Goal: Information Seeking & Learning: Get advice/opinions

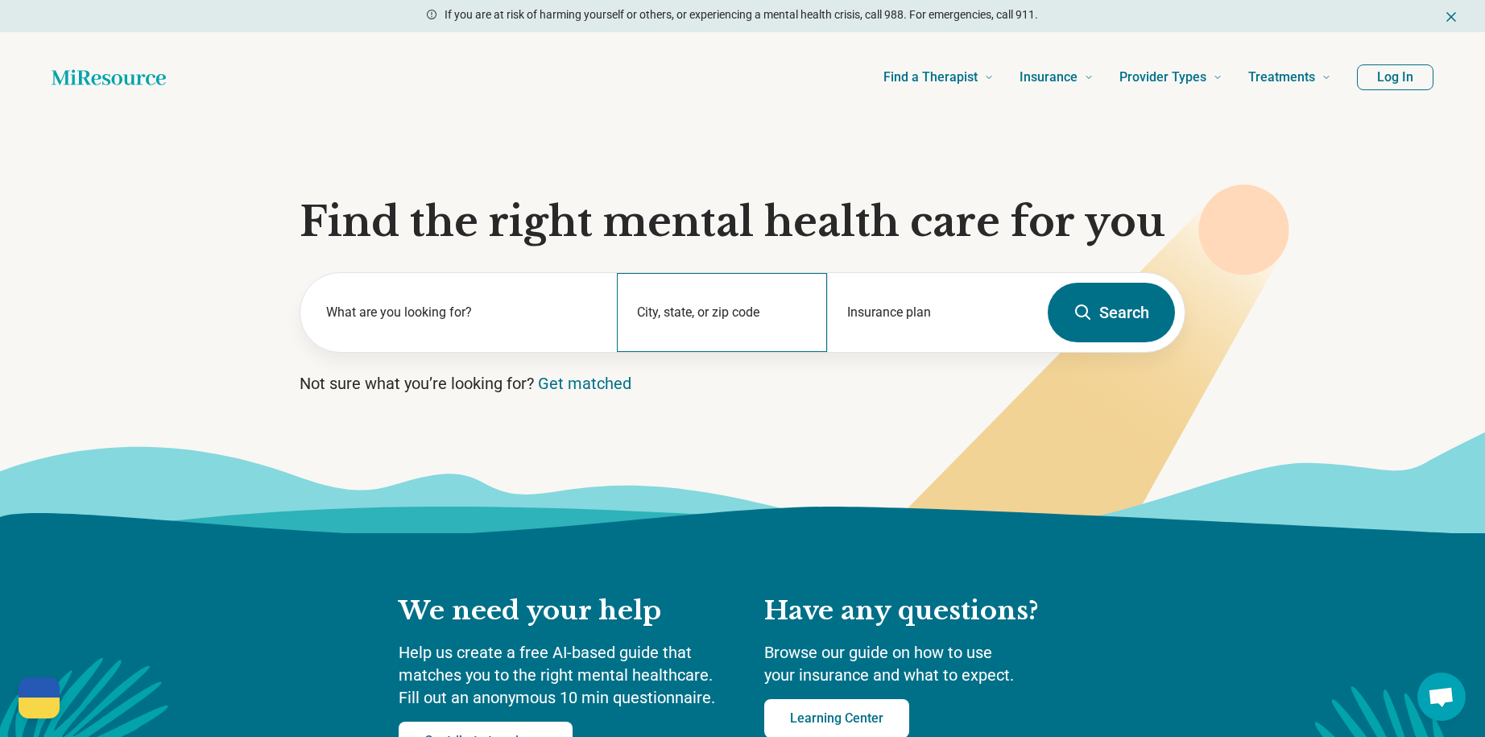
click at [691, 311] on div "City, state, or zip code" at bounding box center [722, 312] width 211 height 79
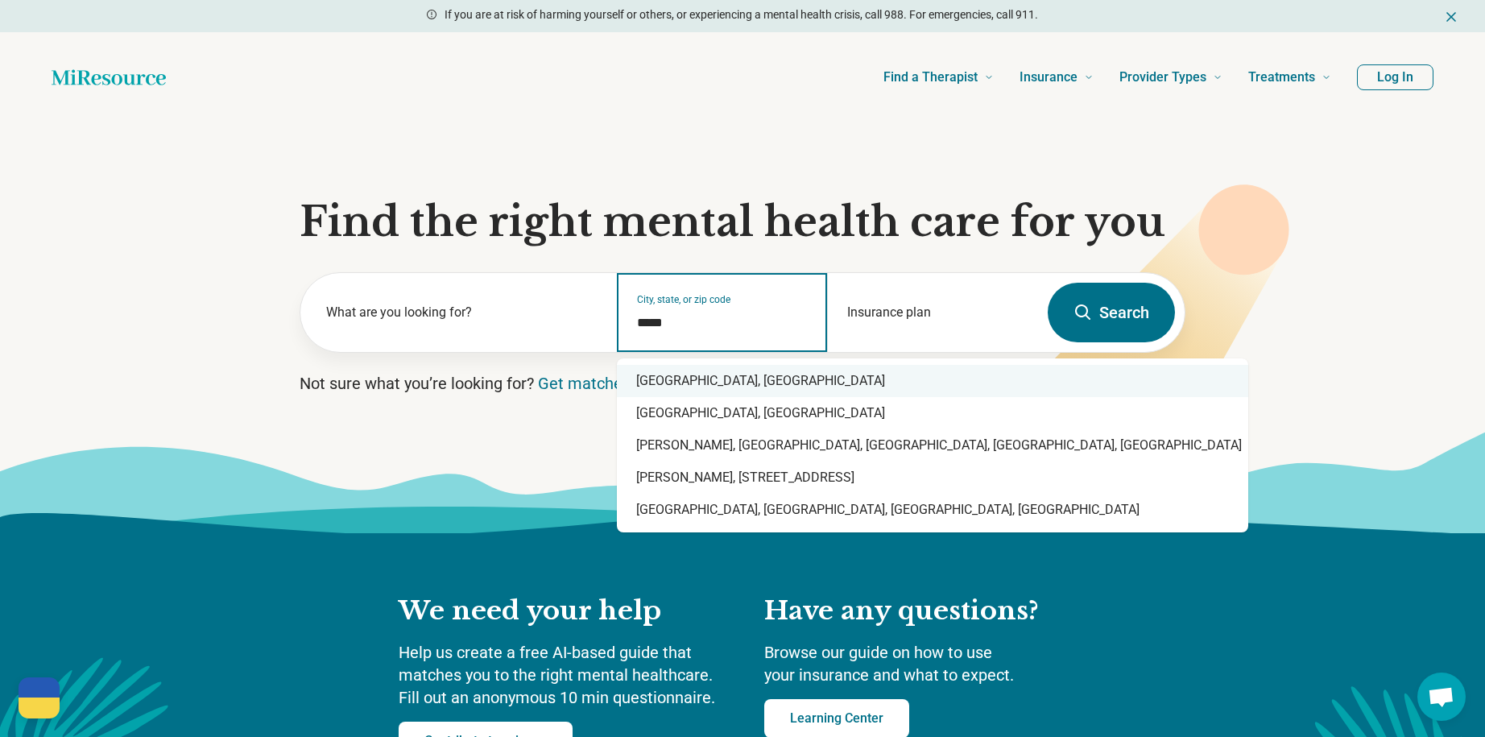
click at [664, 387] on div "[GEOGRAPHIC_DATA], [GEOGRAPHIC_DATA]" at bounding box center [932, 381] width 631 height 32
type input "**********"
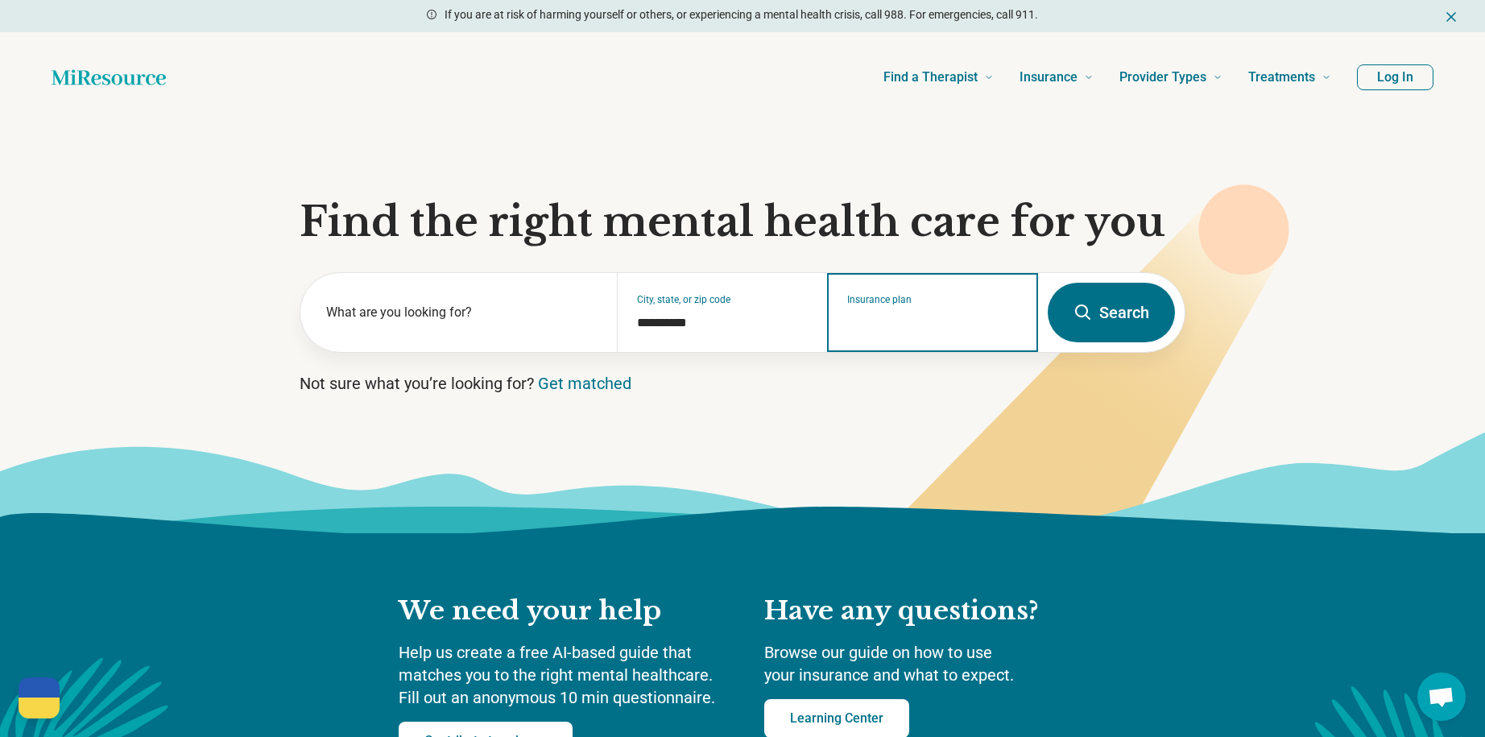
click at [894, 317] on input "Insurance plan" at bounding box center [933, 322] width 172 height 19
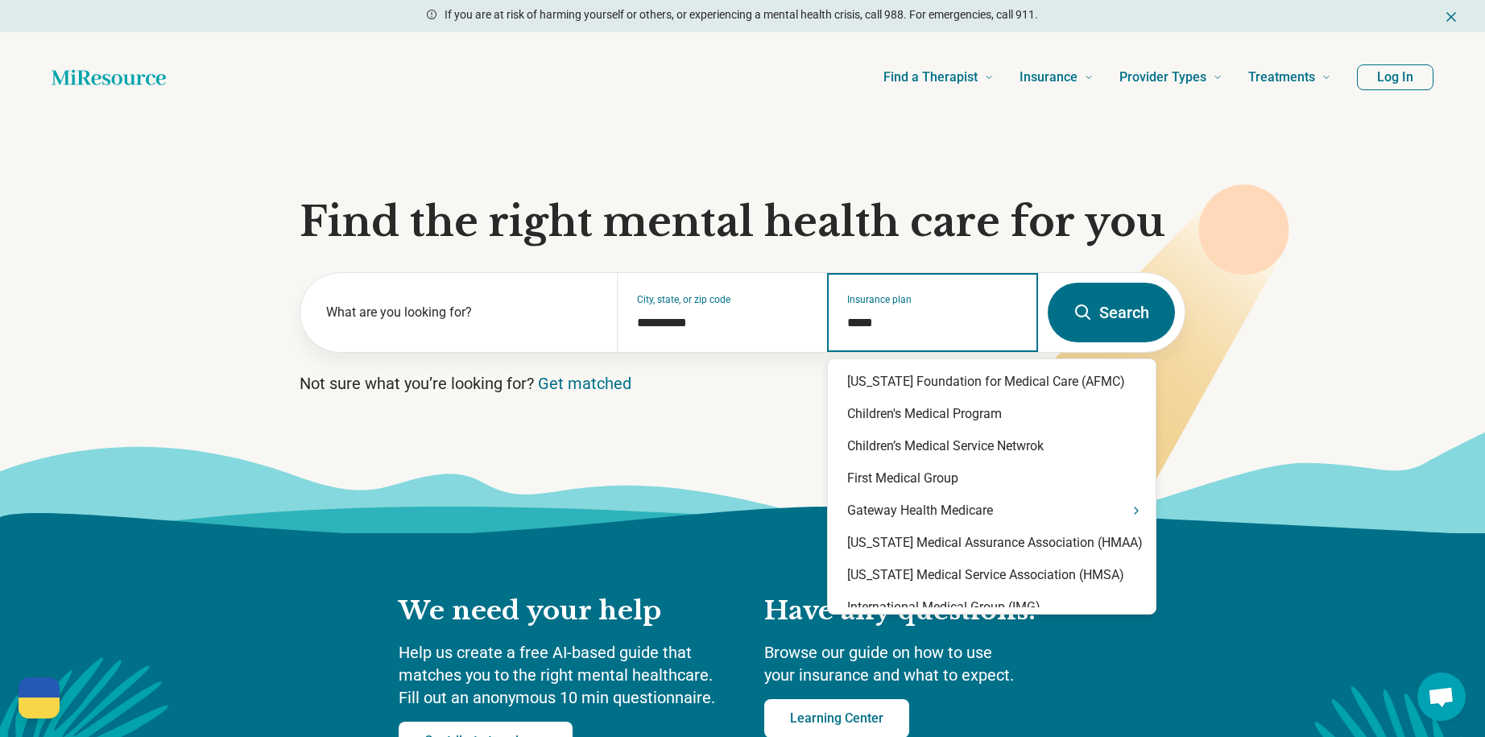
type input "******"
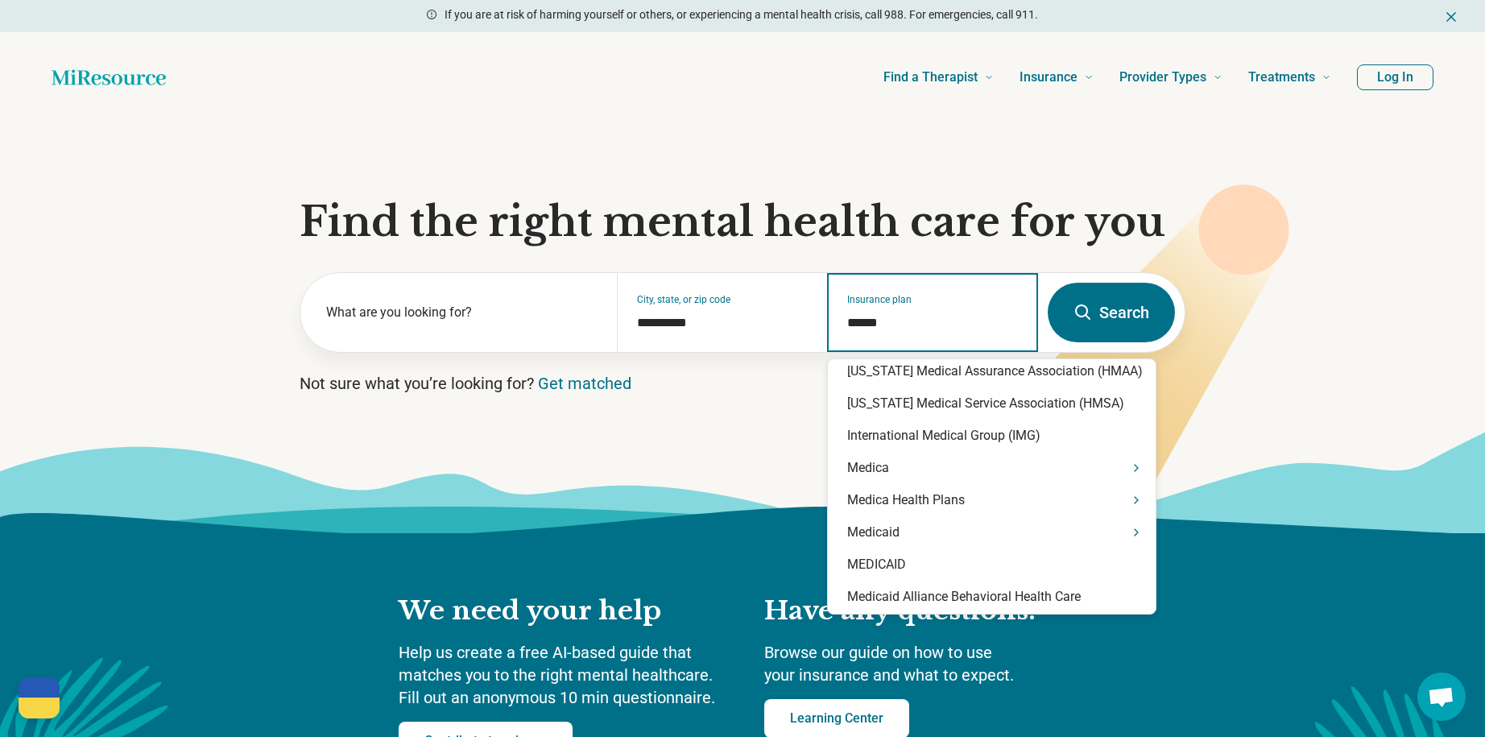
scroll to position [193, 0]
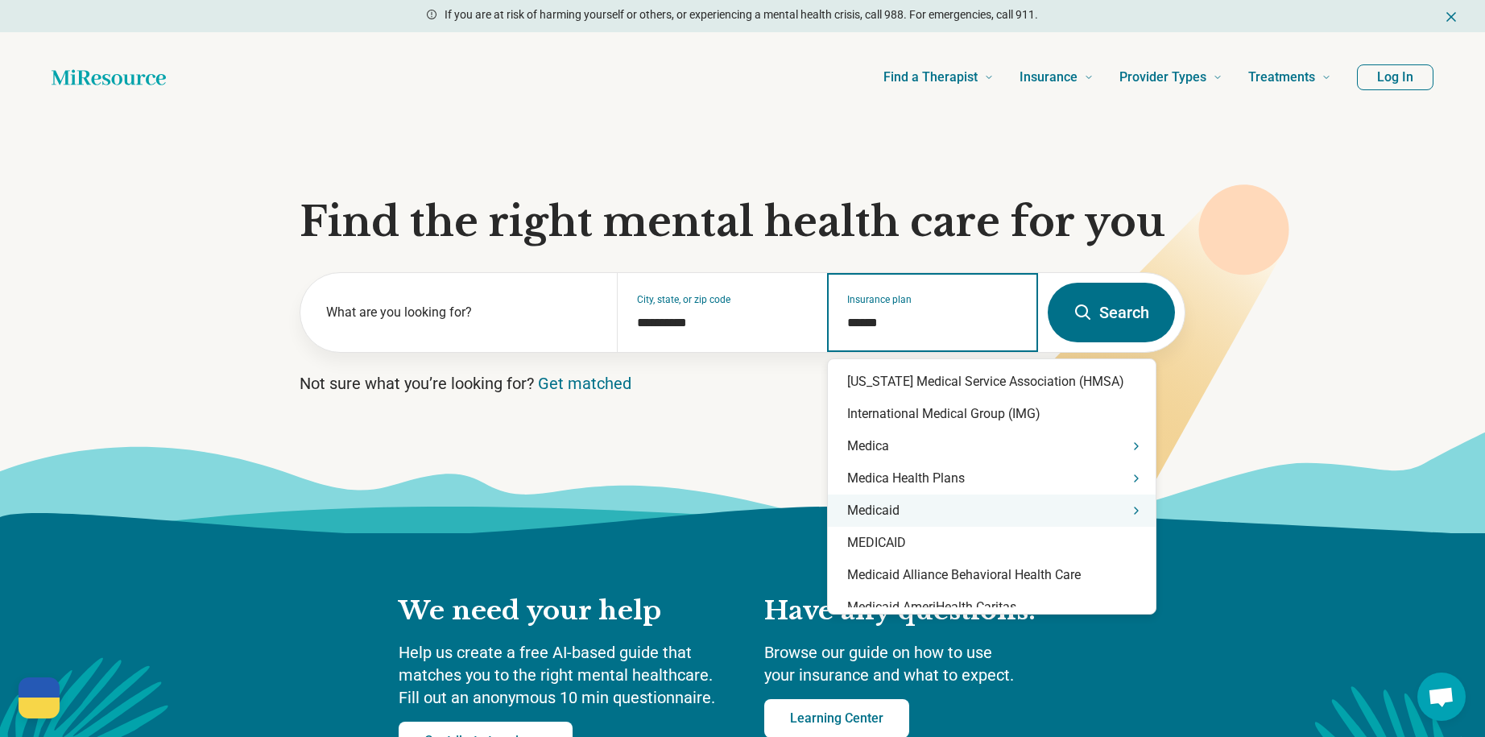
click at [880, 512] on div "Medicaid" at bounding box center [992, 511] width 328 height 32
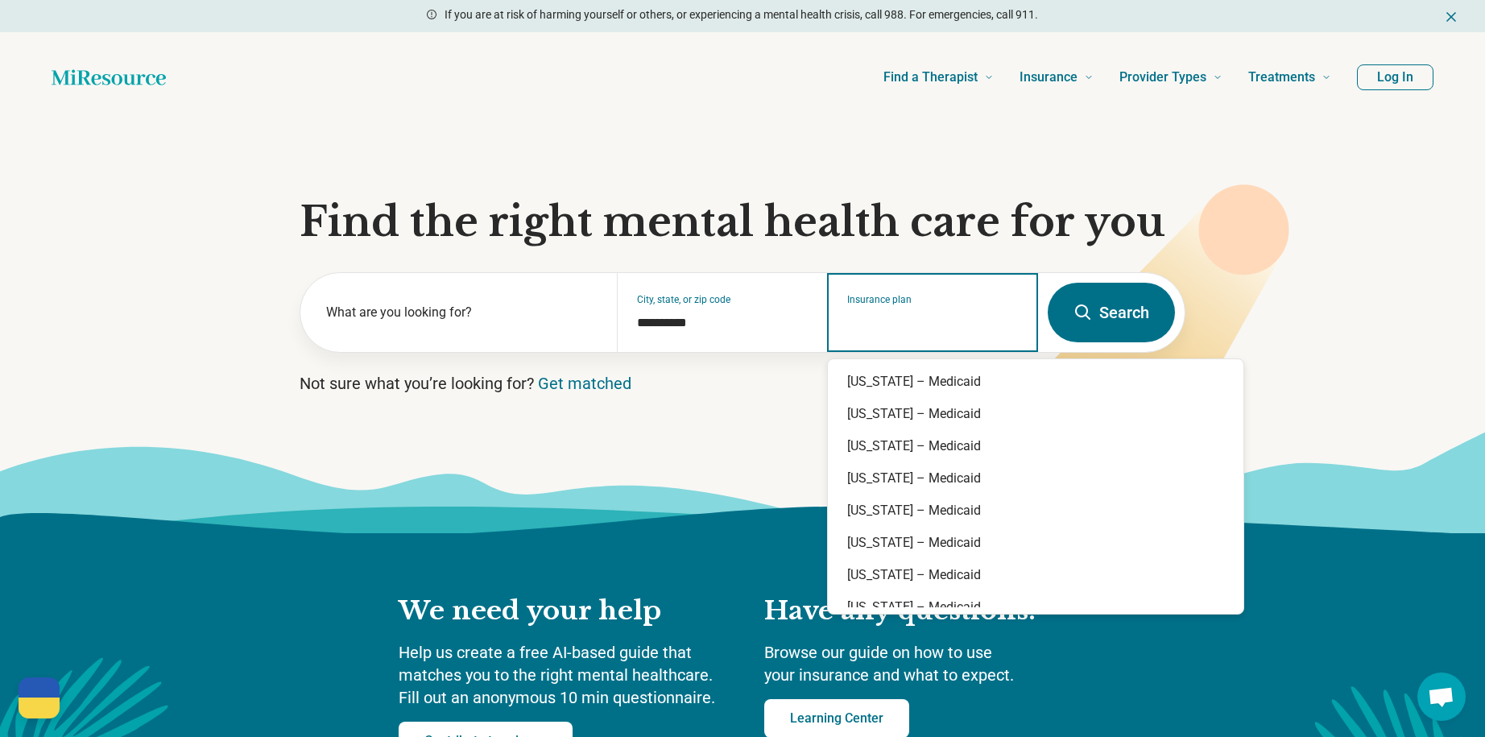
scroll to position [0, 0]
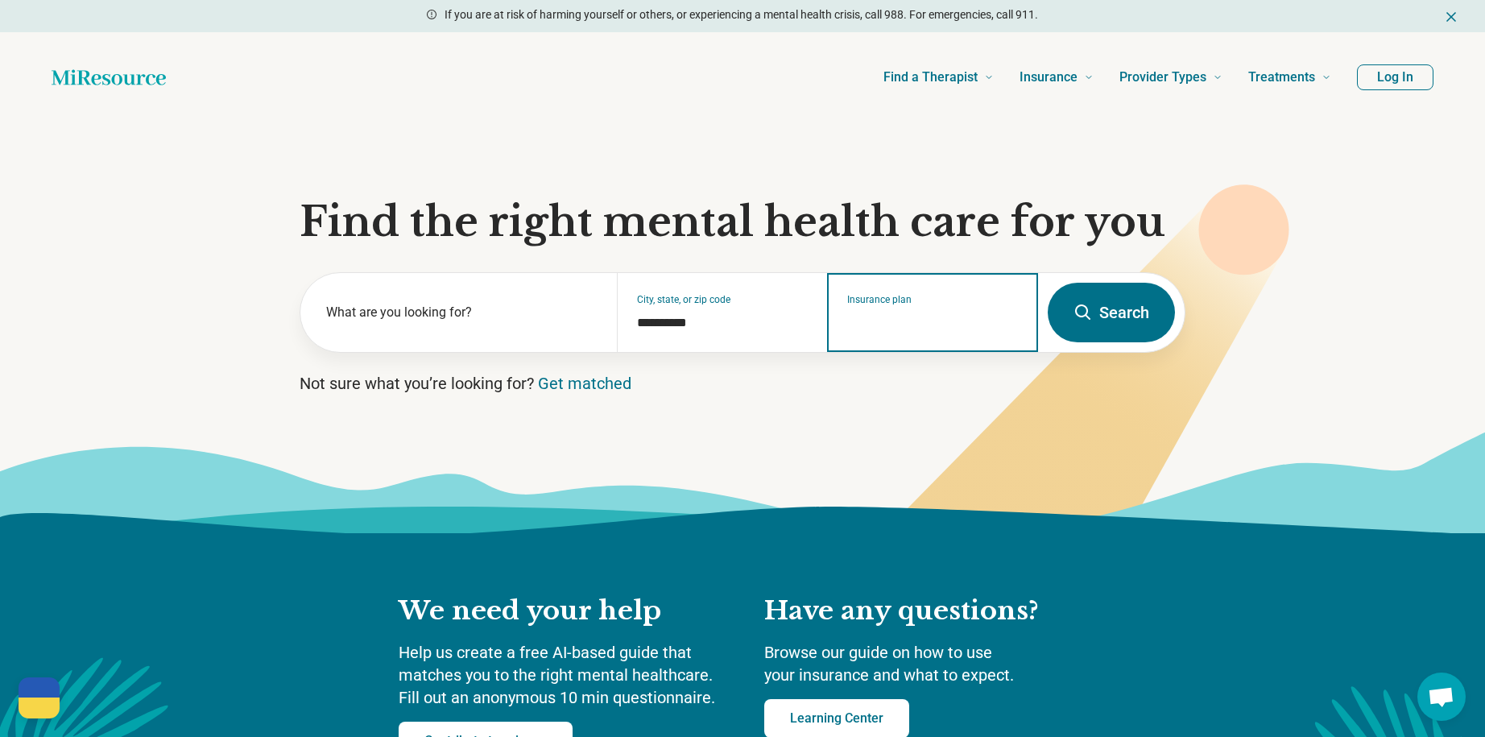
click at [868, 325] on input "Insurance plan" at bounding box center [933, 322] width 172 height 19
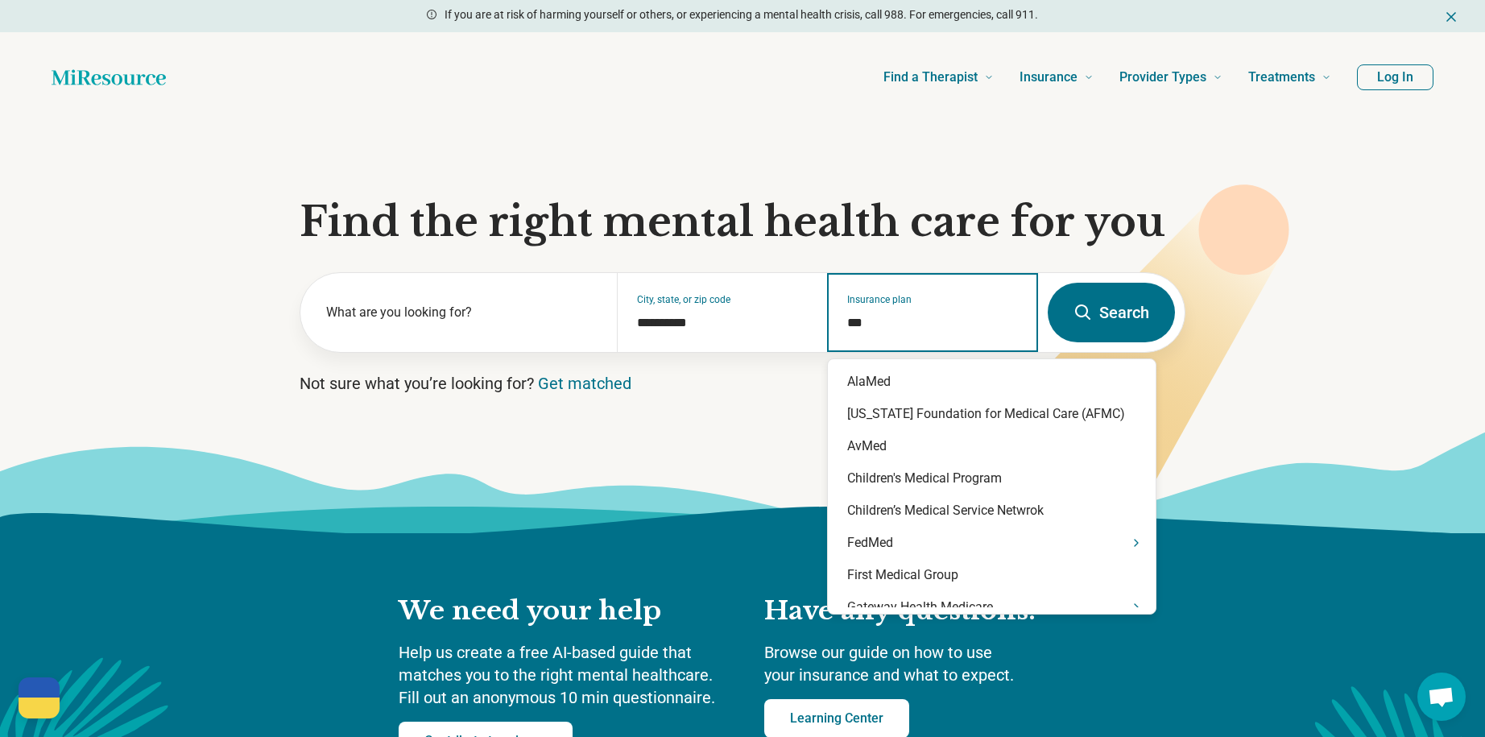
type input "****"
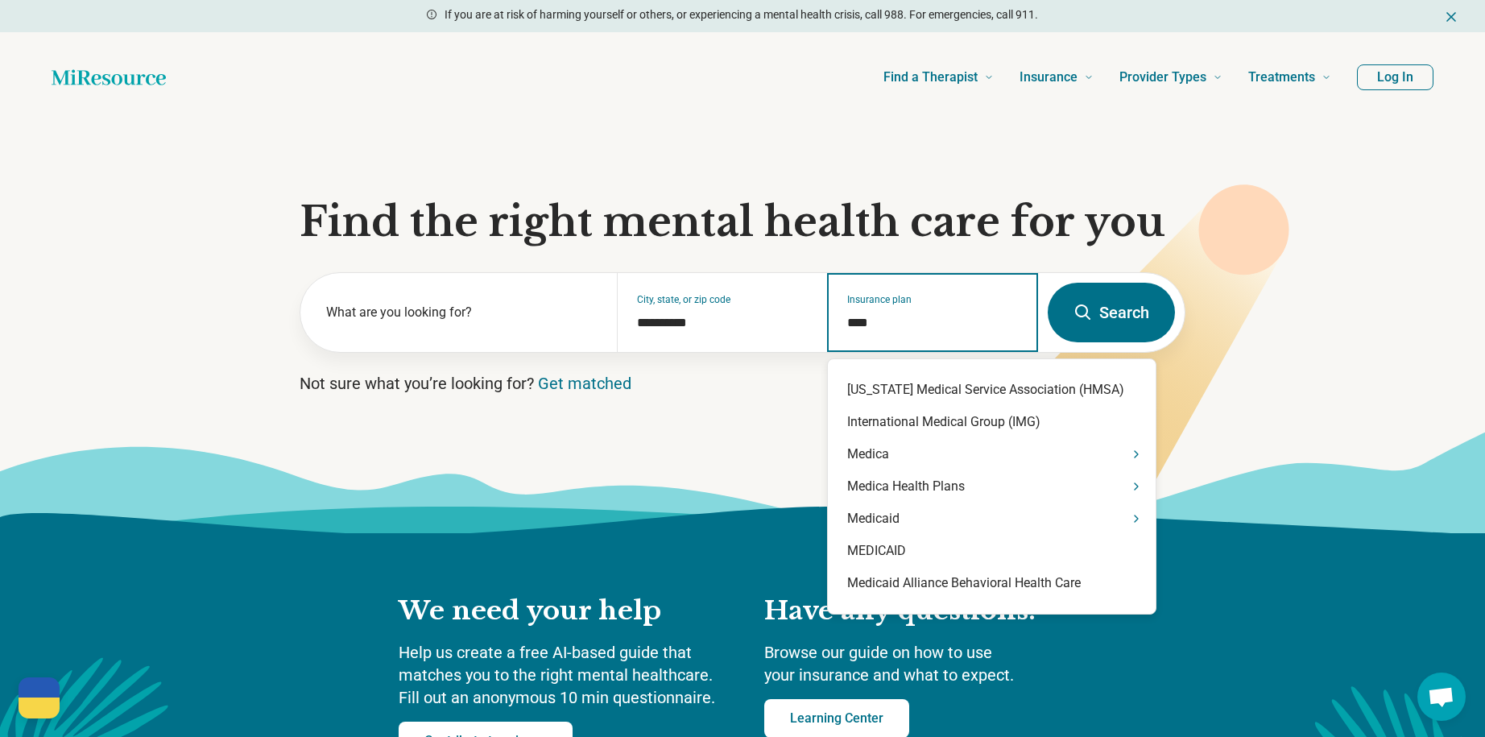
scroll to position [209, 0]
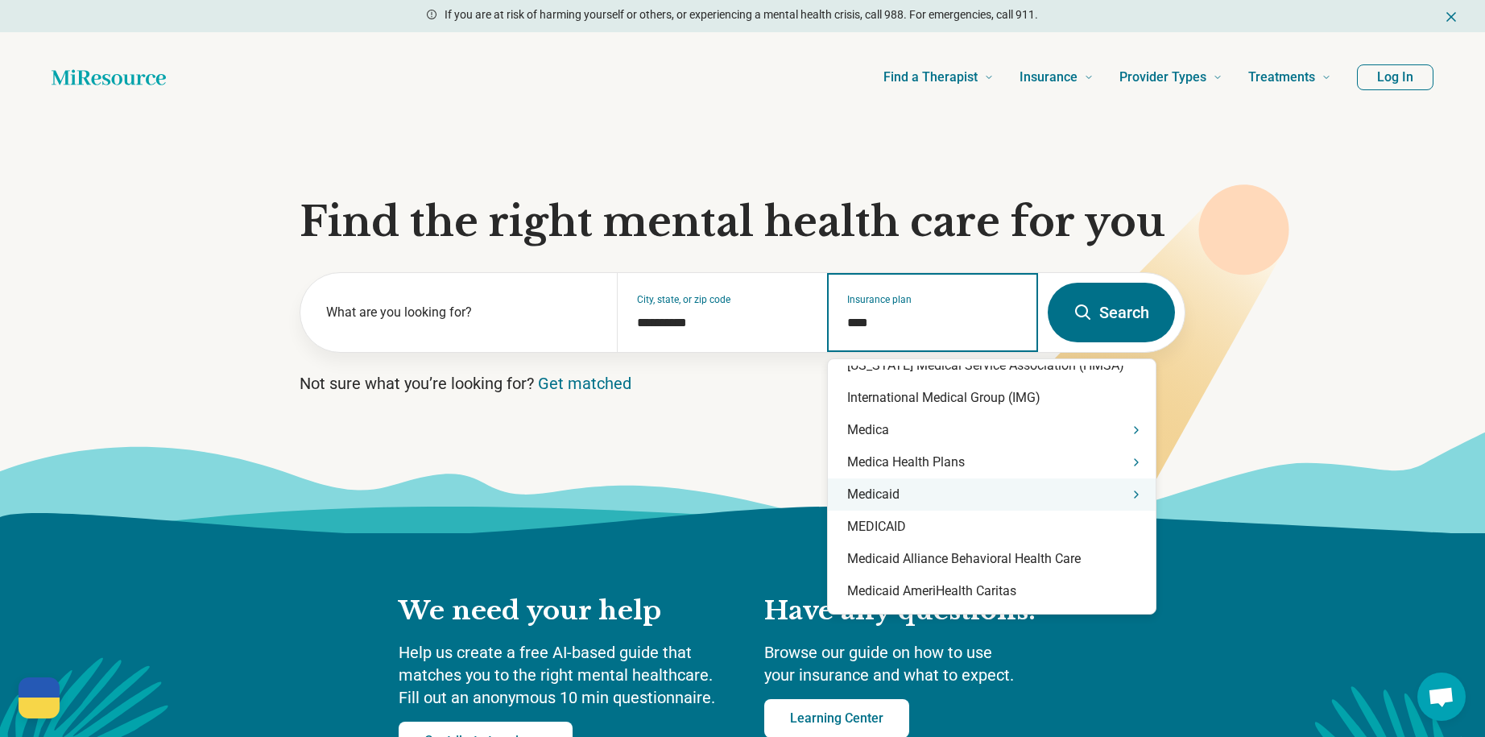
click at [1081, 494] on div "Medicaid" at bounding box center [992, 494] width 328 height 32
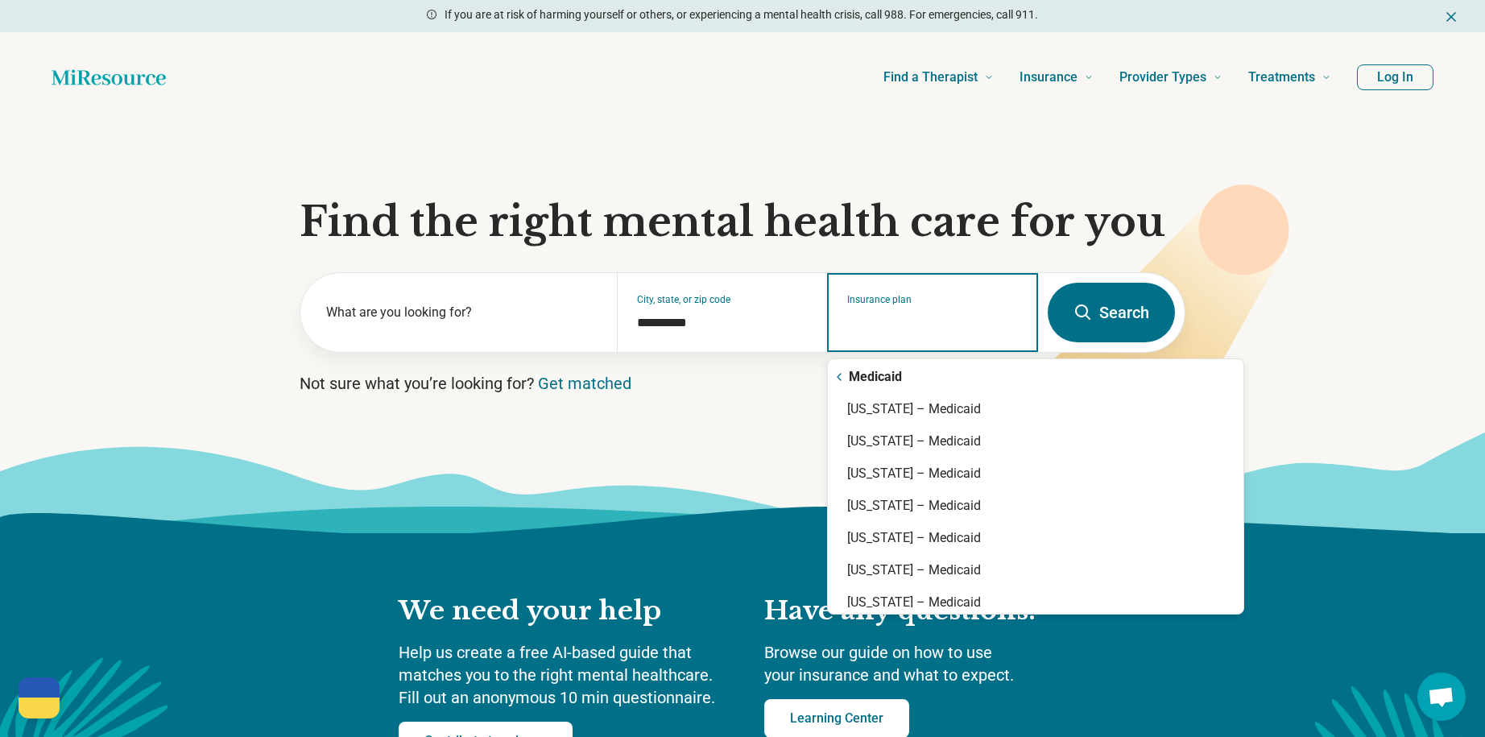
scroll to position [2, 0]
click at [904, 412] on div "[US_STATE] – Medicaid" at bounding box center [1036, 411] width 416 height 32
type input "**********"
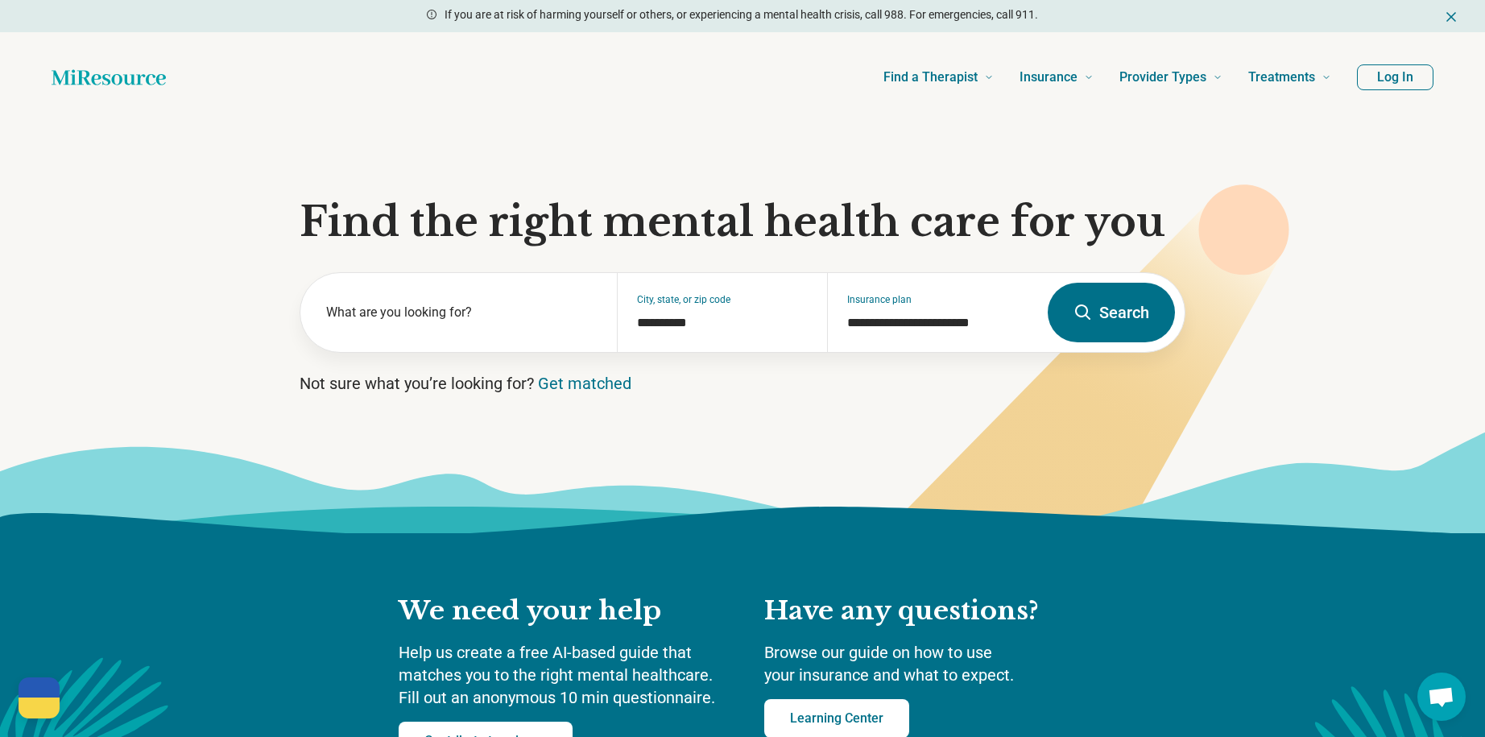
click at [1077, 313] on icon at bounding box center [1082, 311] width 15 height 15
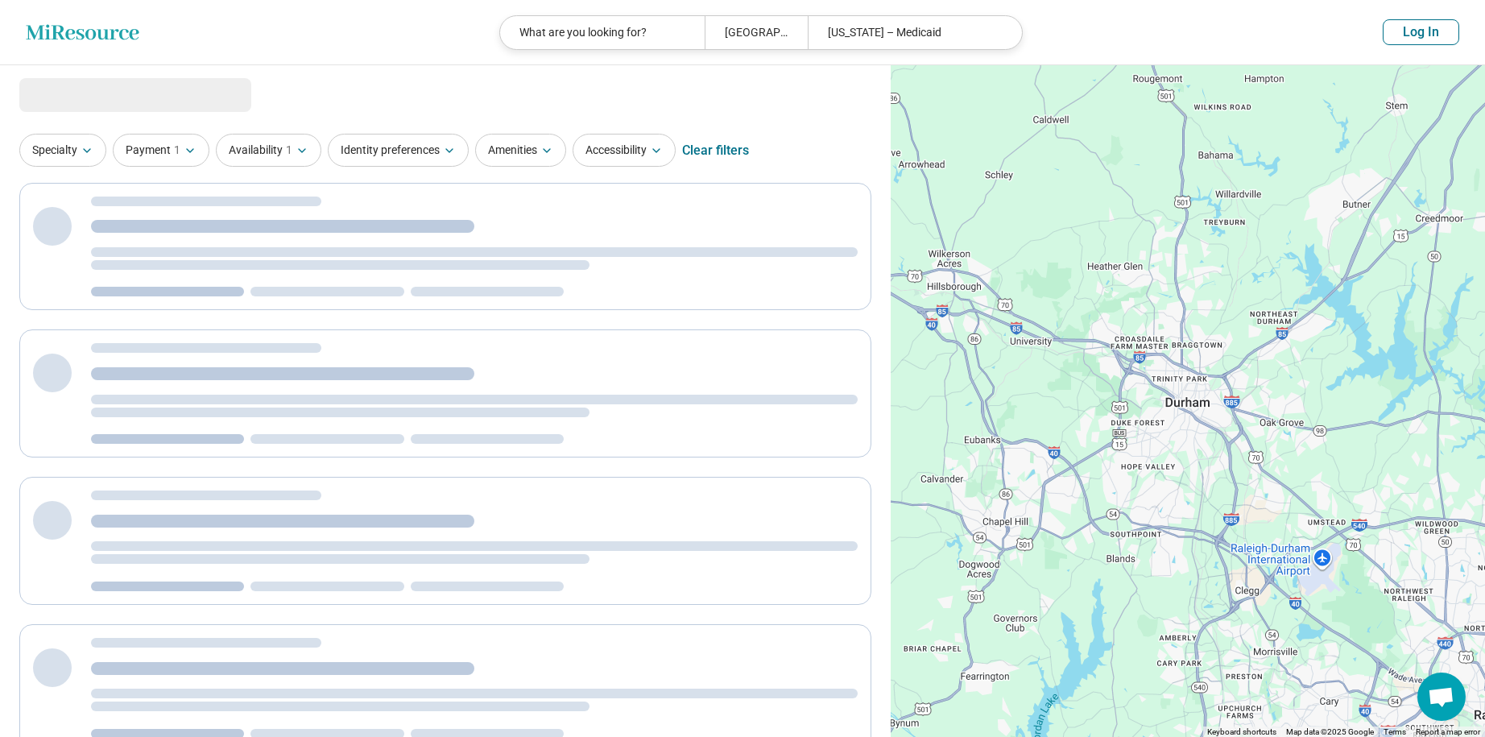
select select "***"
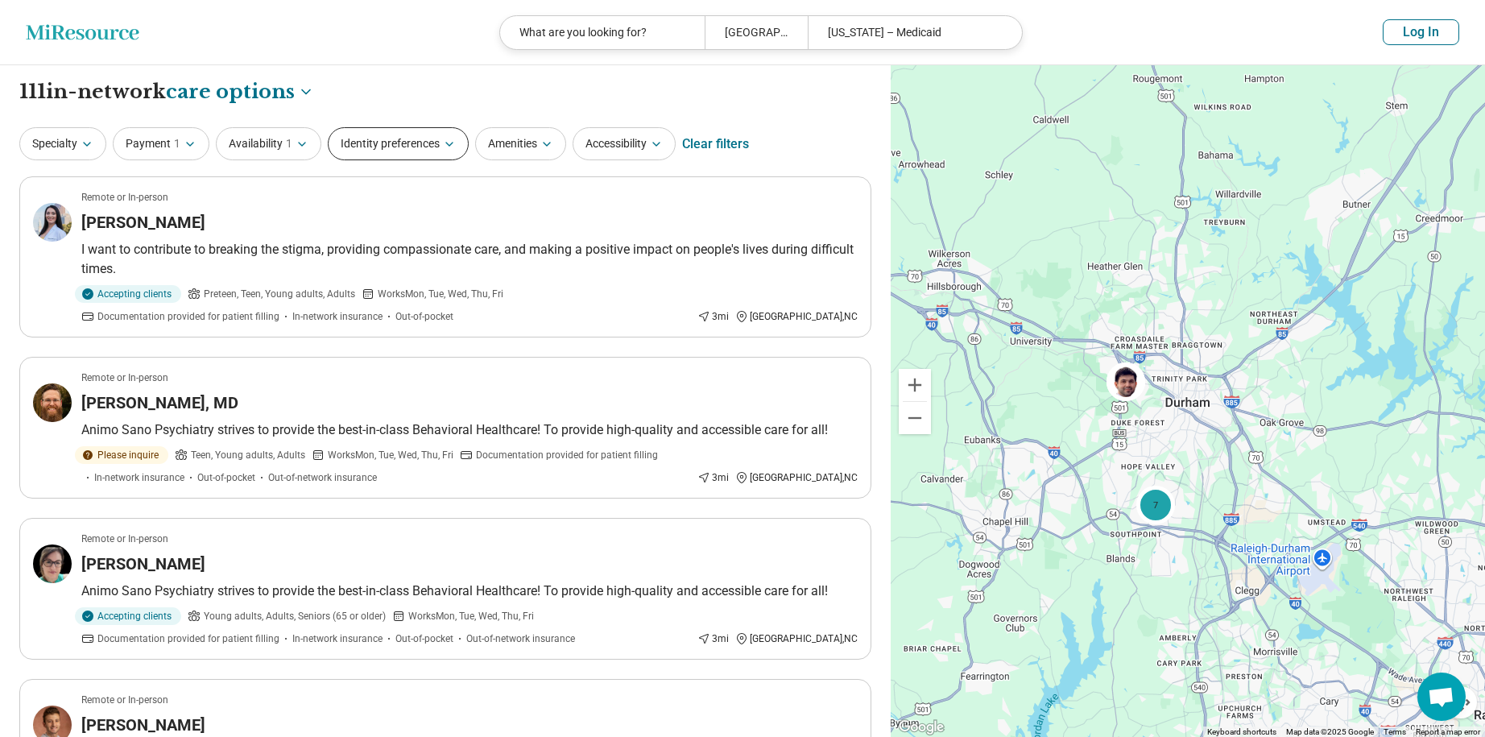
click at [439, 141] on button "Identity preferences" at bounding box center [398, 143] width 141 height 33
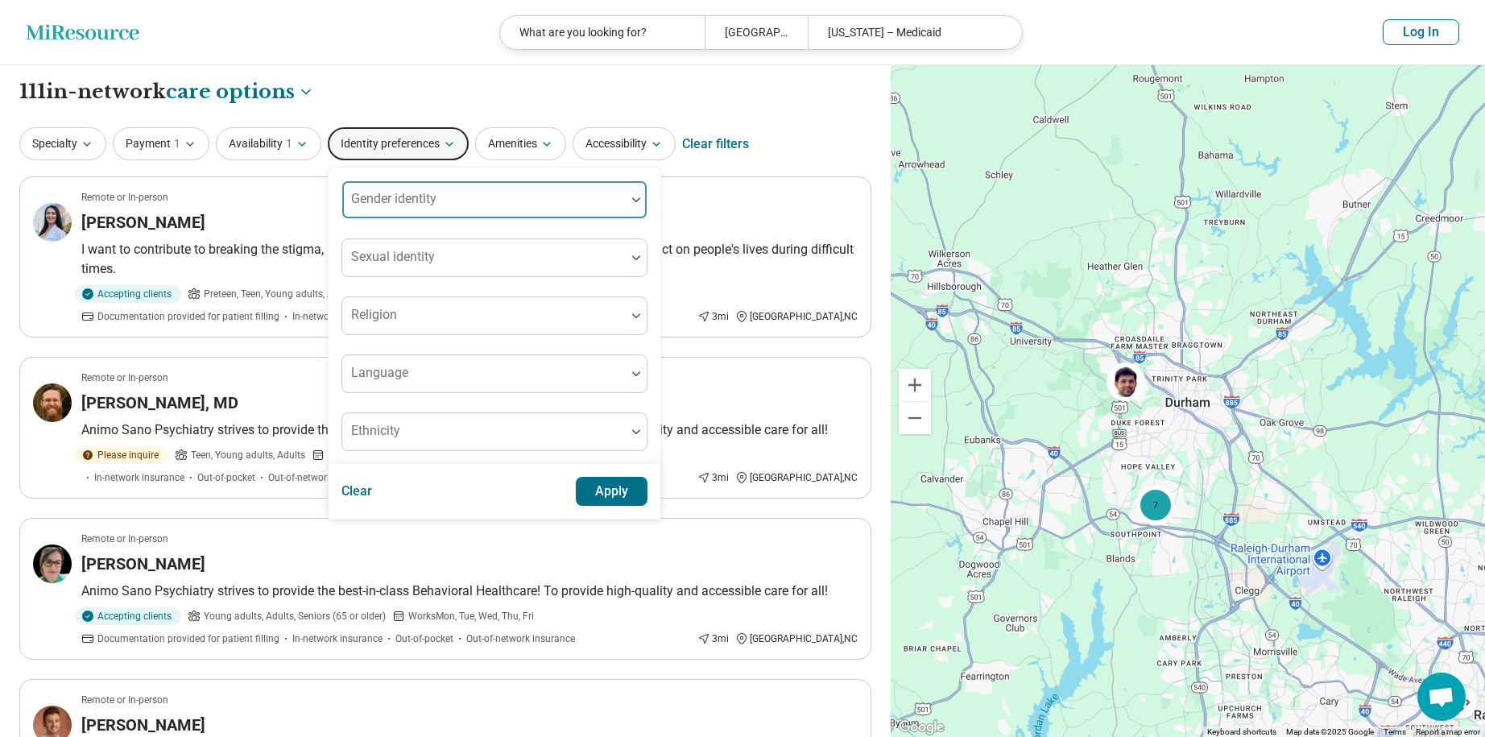
click at [412, 204] on div "Gender identity" at bounding box center [495, 199] width 306 height 39
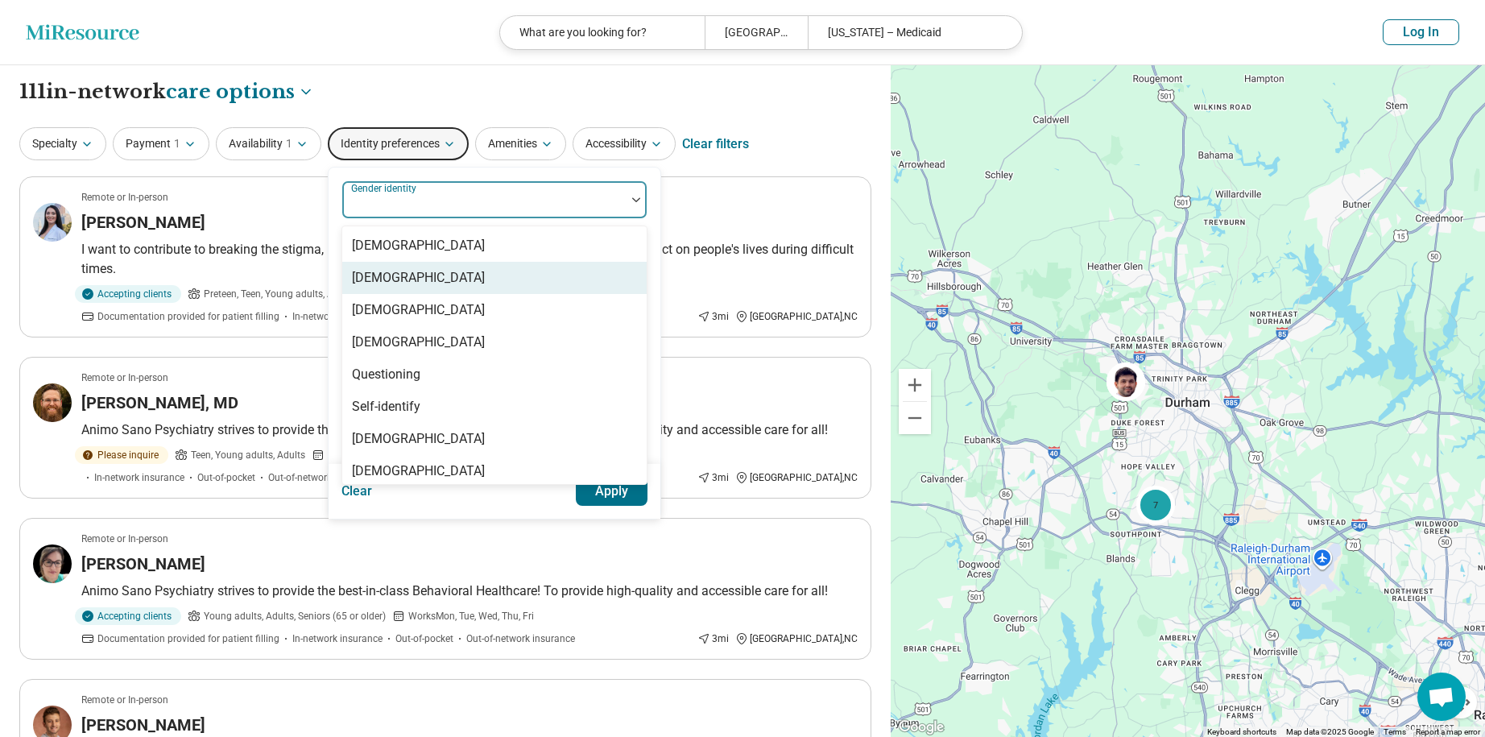
click at [416, 282] on div "[DEMOGRAPHIC_DATA]" at bounding box center [418, 277] width 133 height 19
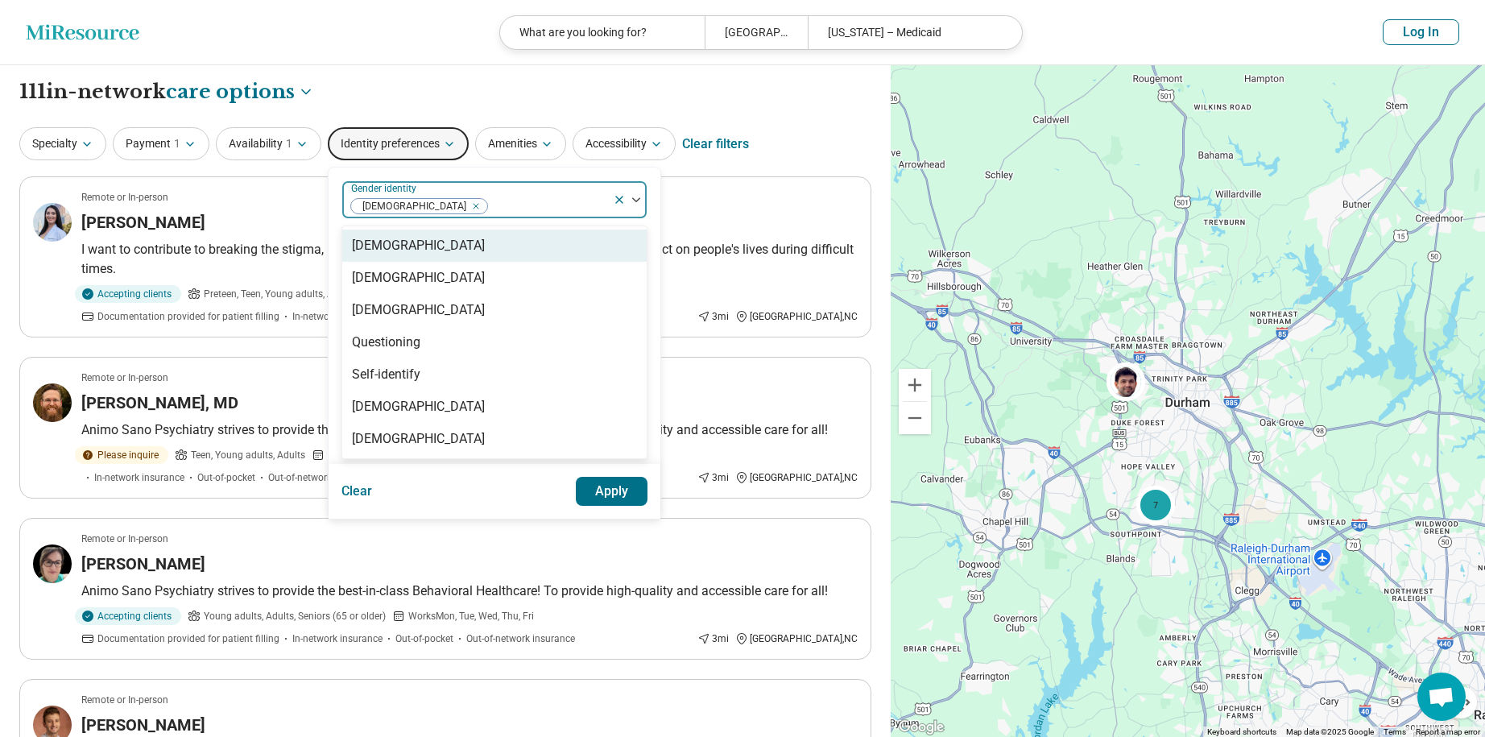
click at [610, 490] on button "Apply" at bounding box center [612, 491] width 72 height 29
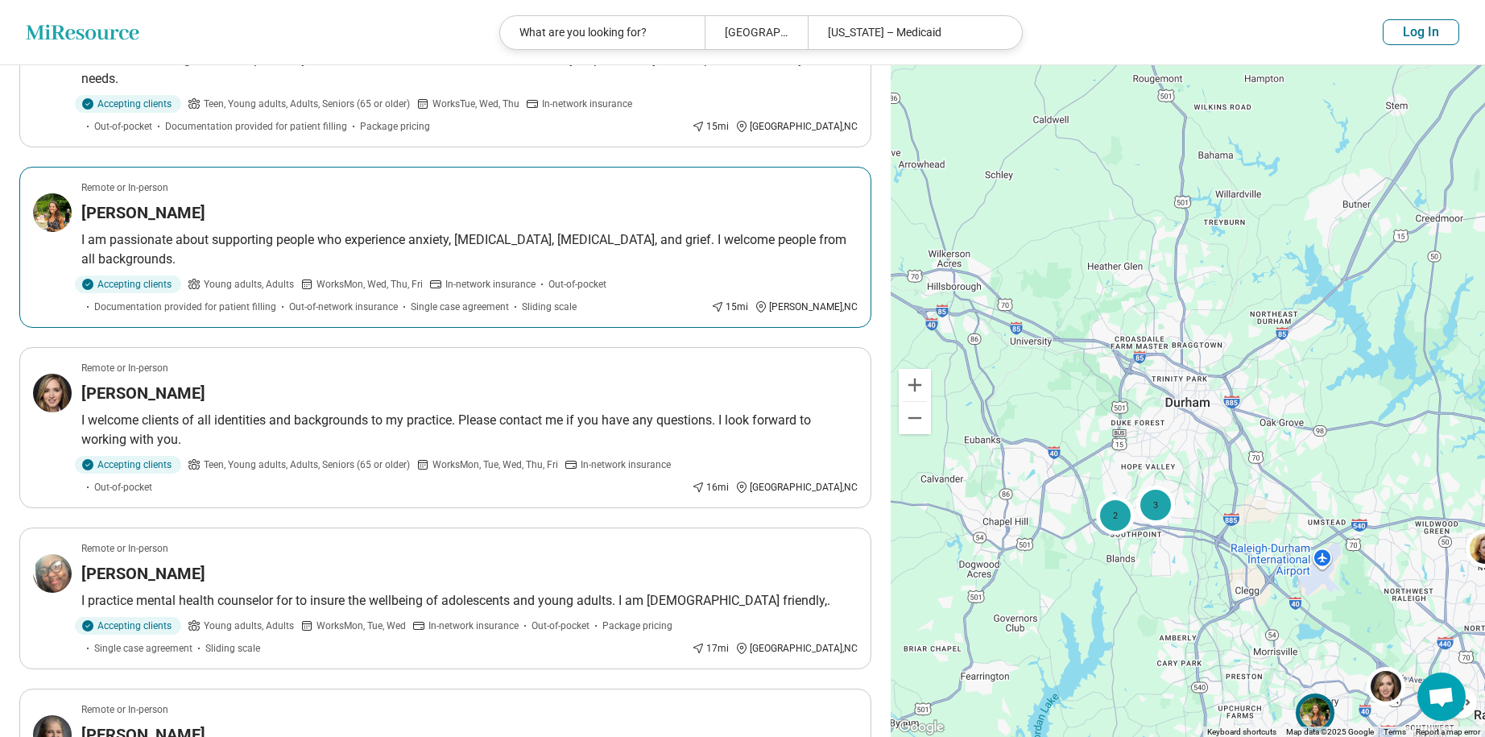
scroll to position [1084, 0]
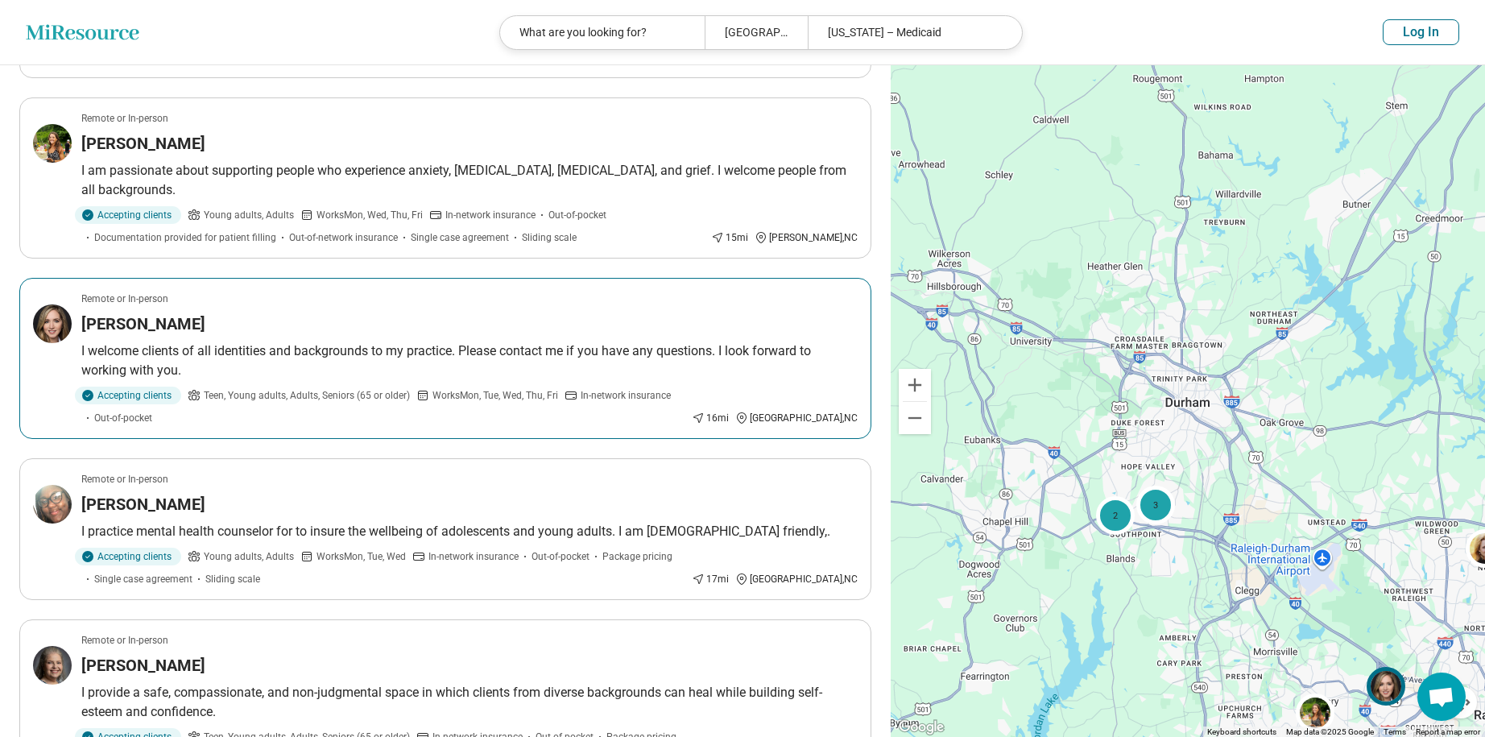
click at [222, 313] on div "[PERSON_NAME]" at bounding box center [469, 324] width 776 height 23
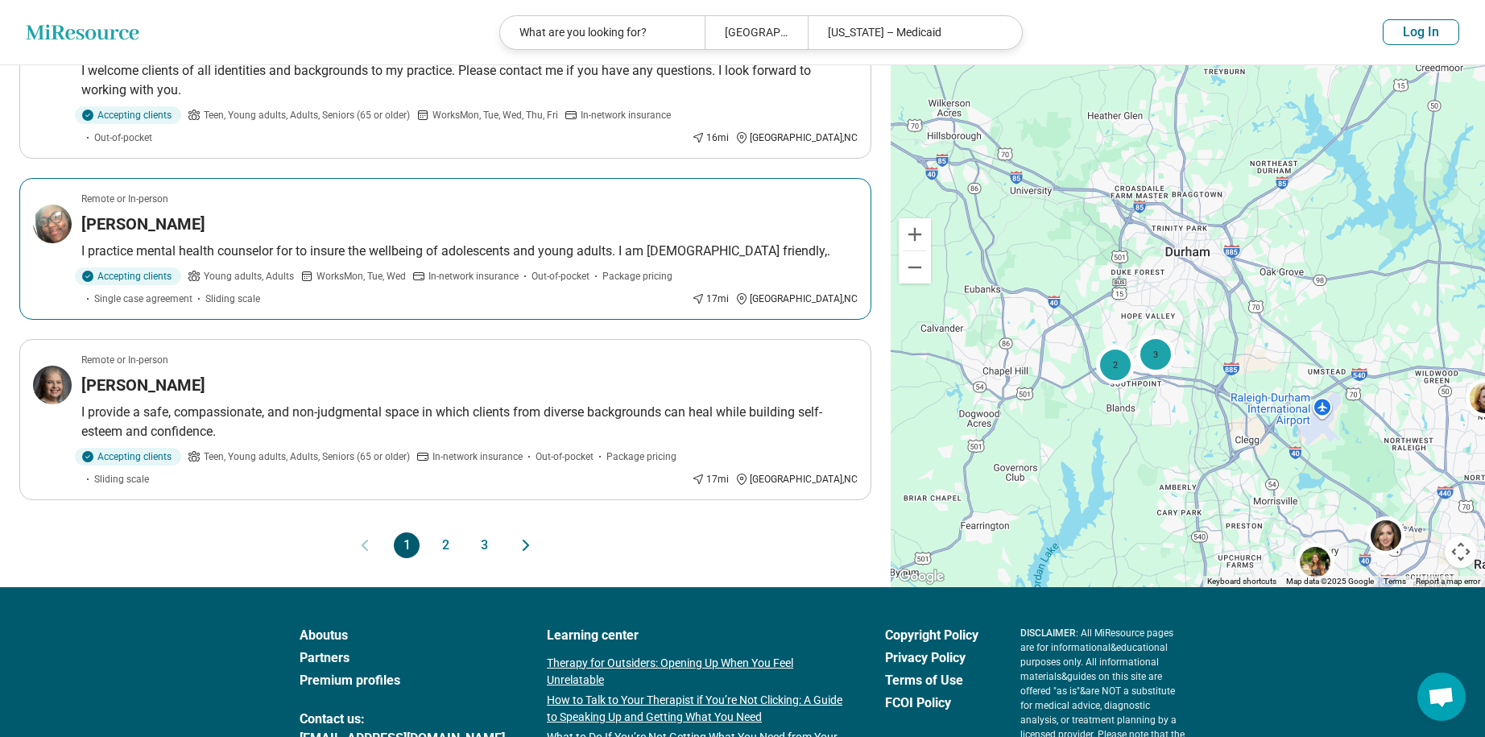
scroll to position [1369, 0]
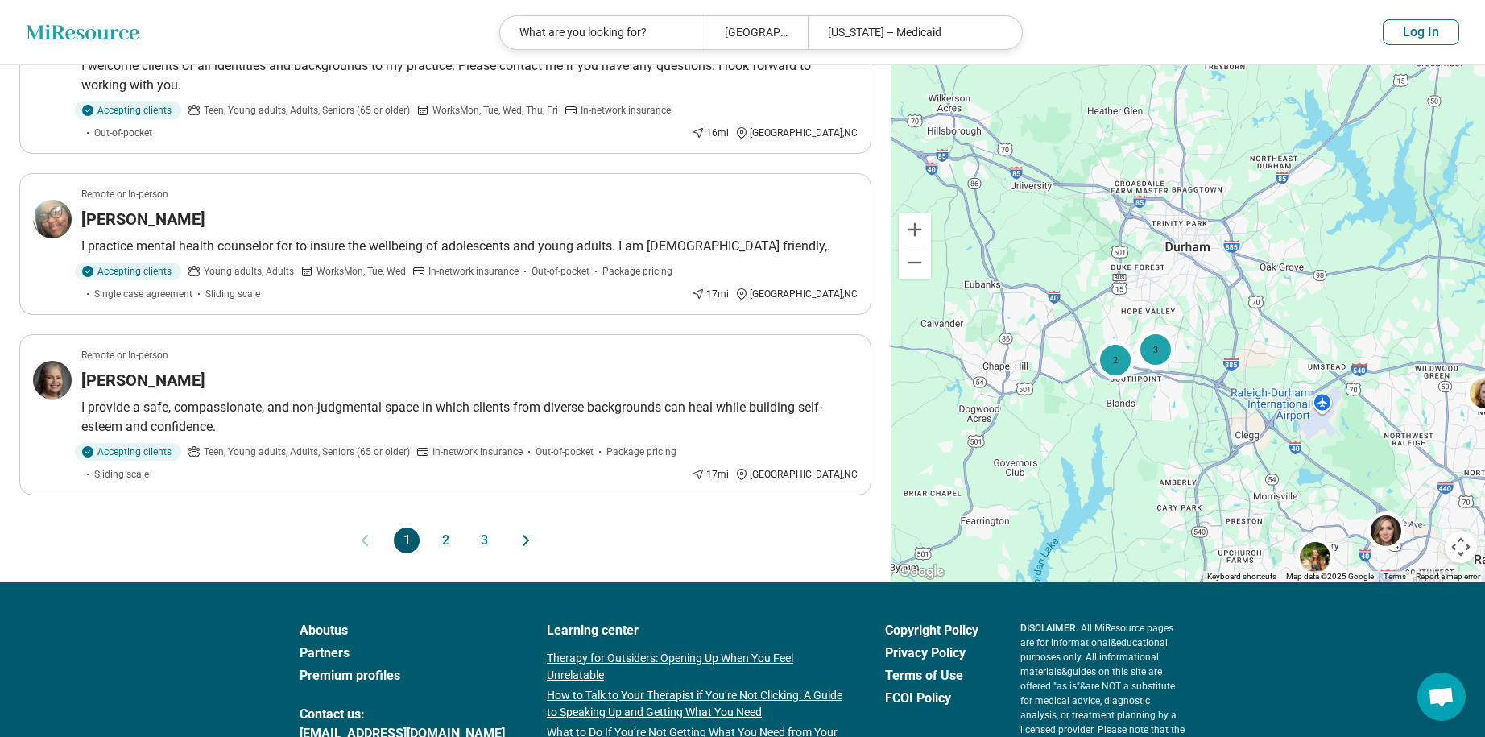
click at [444, 528] on button "2" at bounding box center [446, 541] width 26 height 26
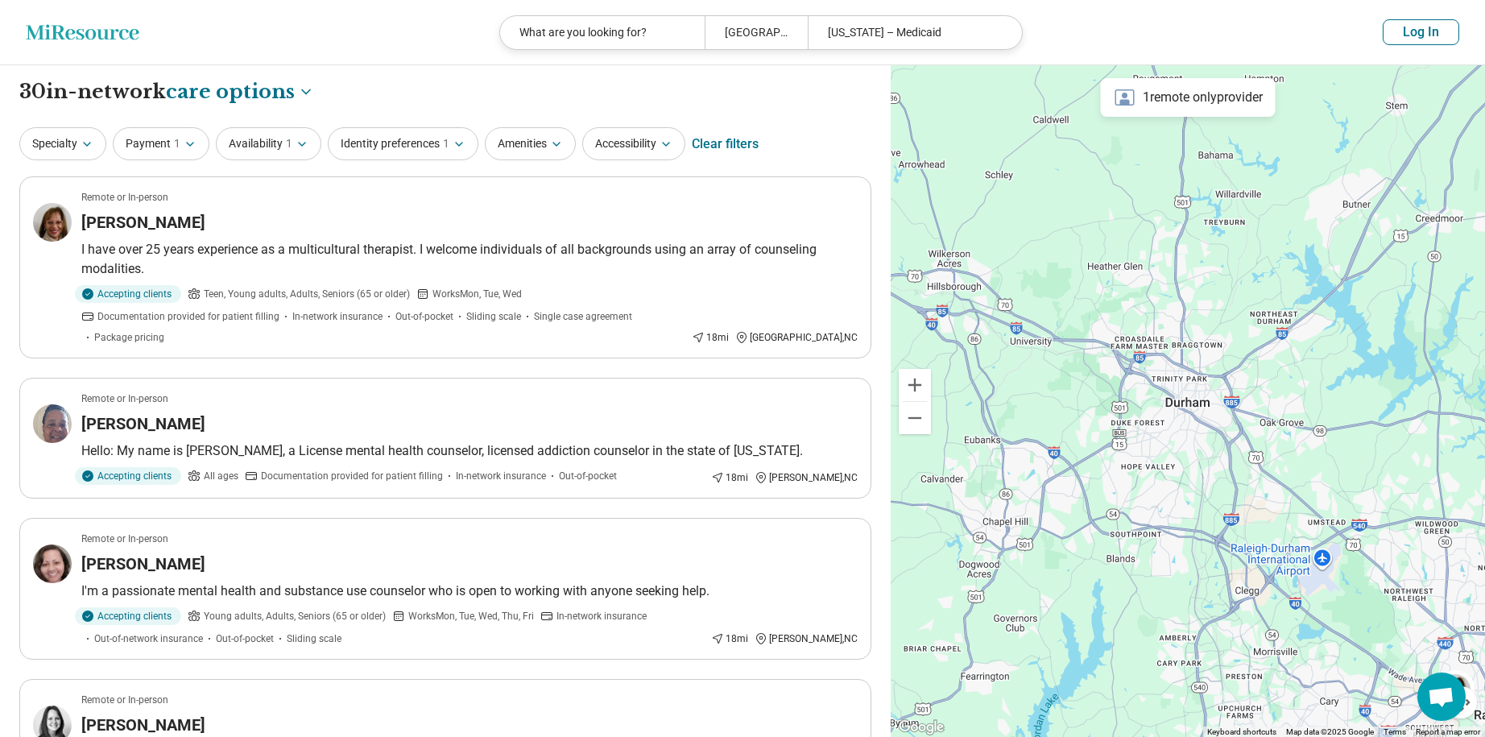
scroll to position [0, 0]
click at [463, 145] on icon "button" at bounding box center [459, 144] width 13 height 13
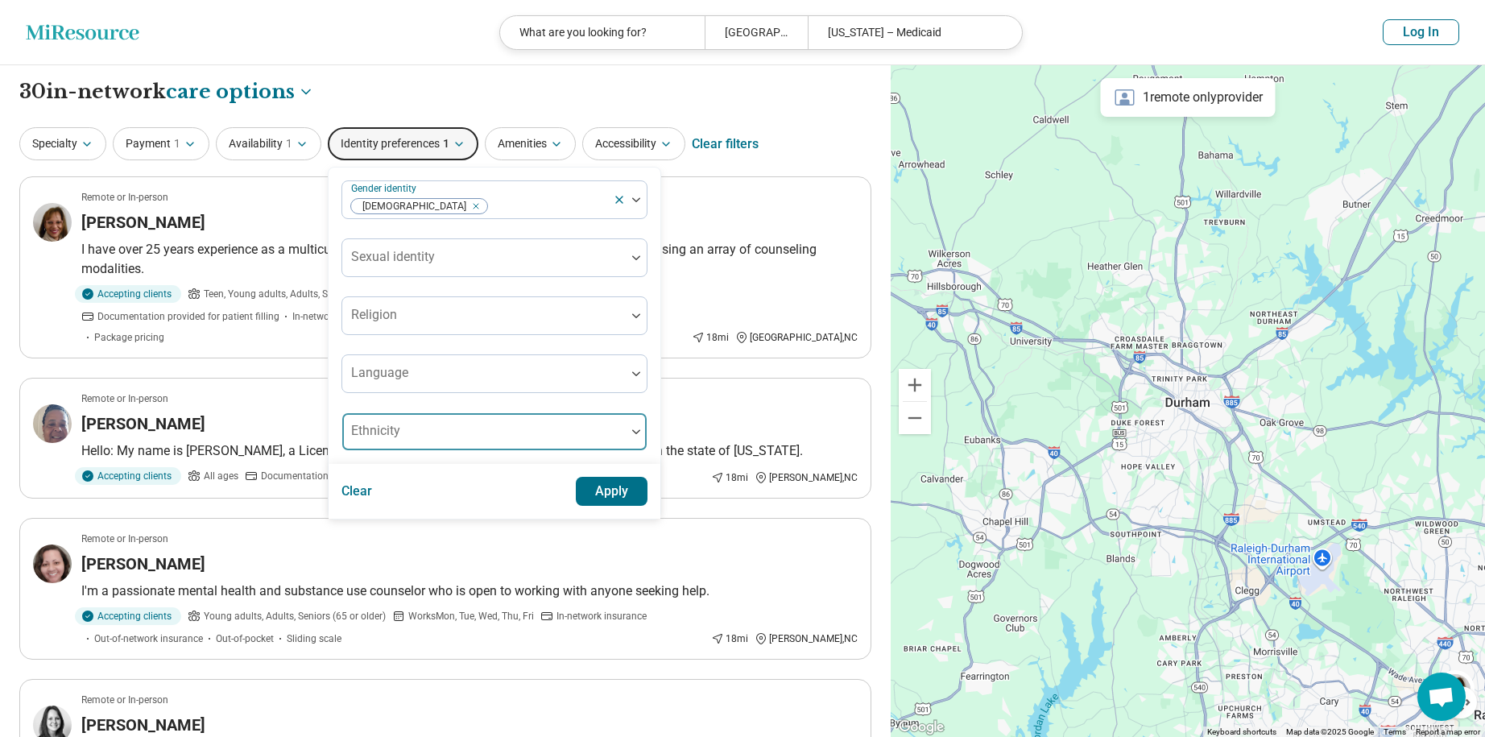
click at [439, 434] on div at bounding box center [484, 438] width 271 height 23
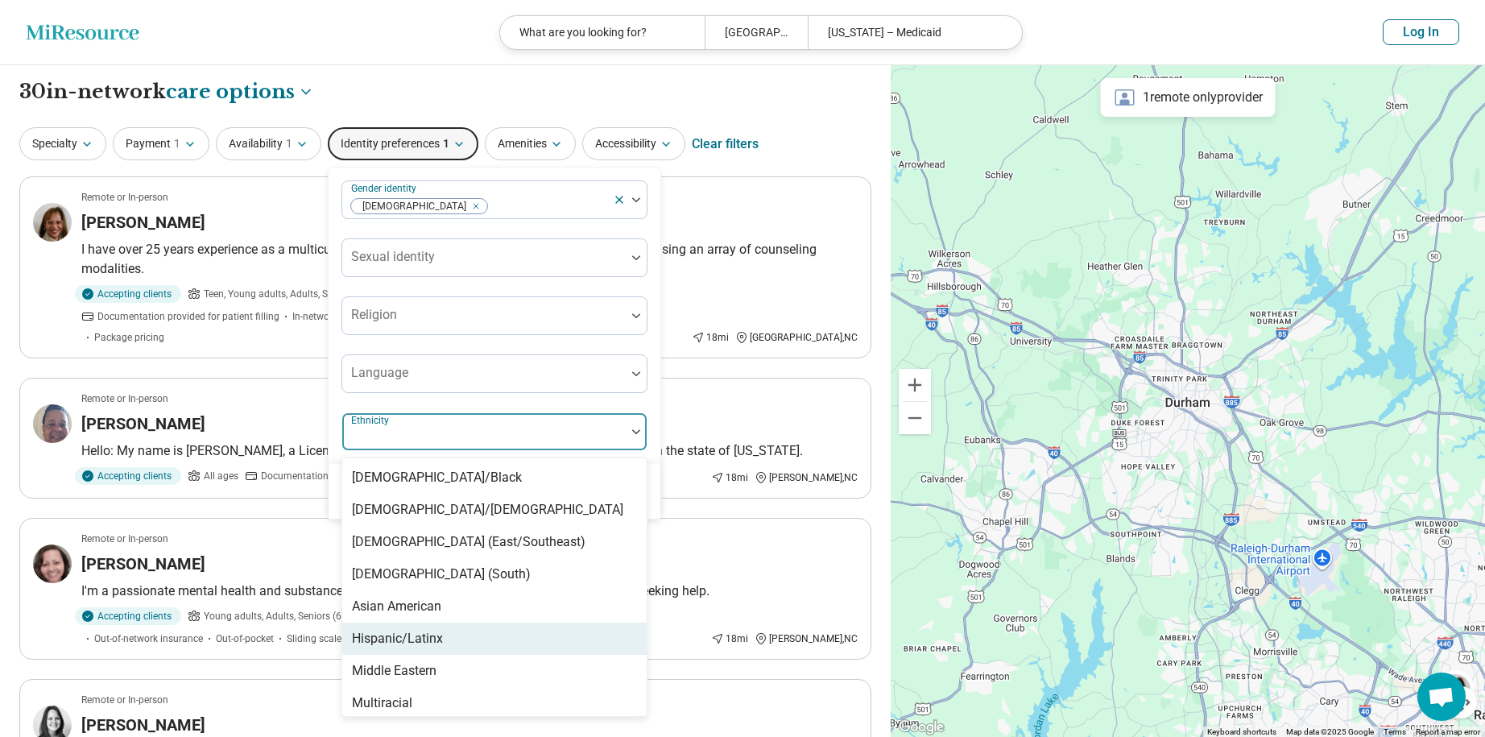
click at [436, 638] on div "Hispanic/Latinx" at bounding box center [397, 638] width 91 height 19
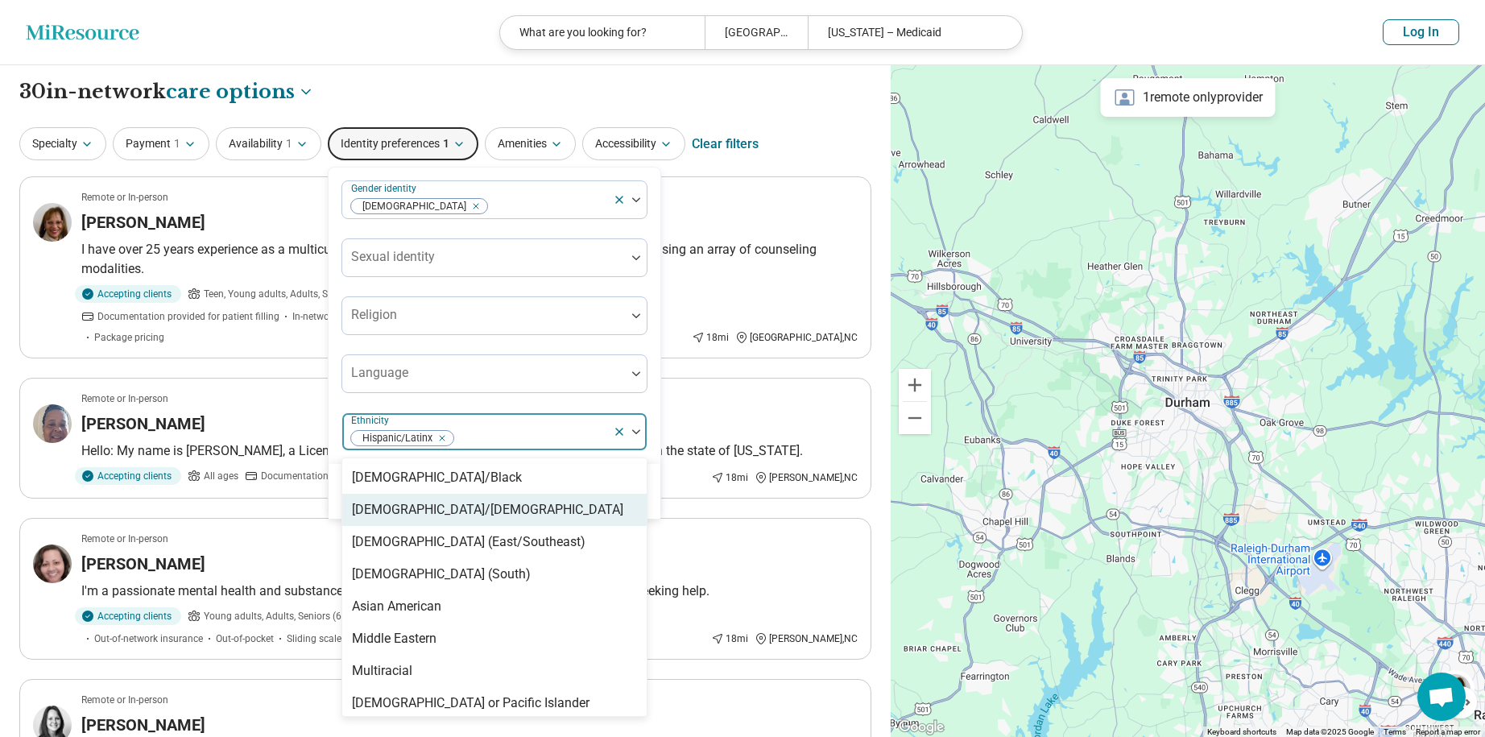
click at [656, 499] on div "Clear Apply" at bounding box center [495, 491] width 332 height 55
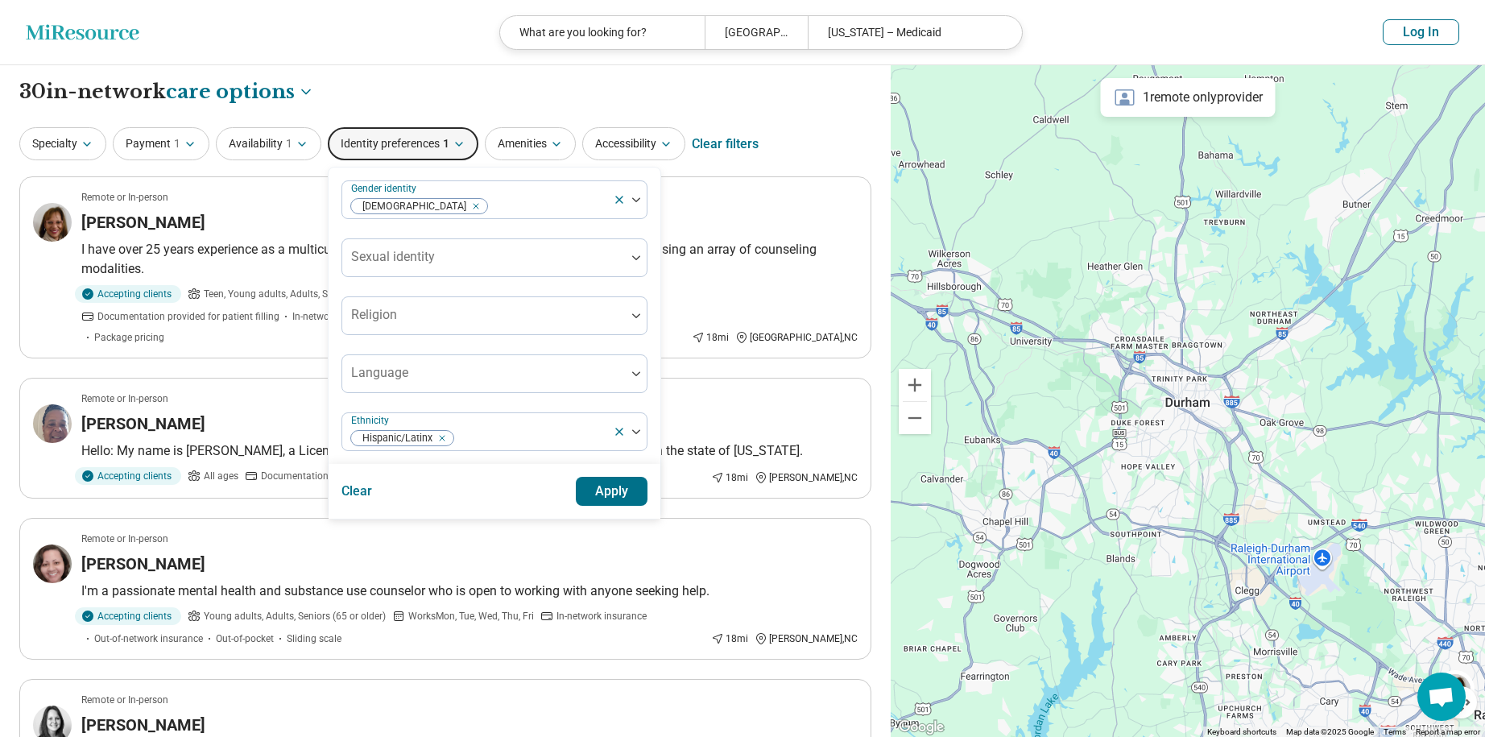
click at [615, 493] on button "Apply" at bounding box center [612, 491] width 72 height 29
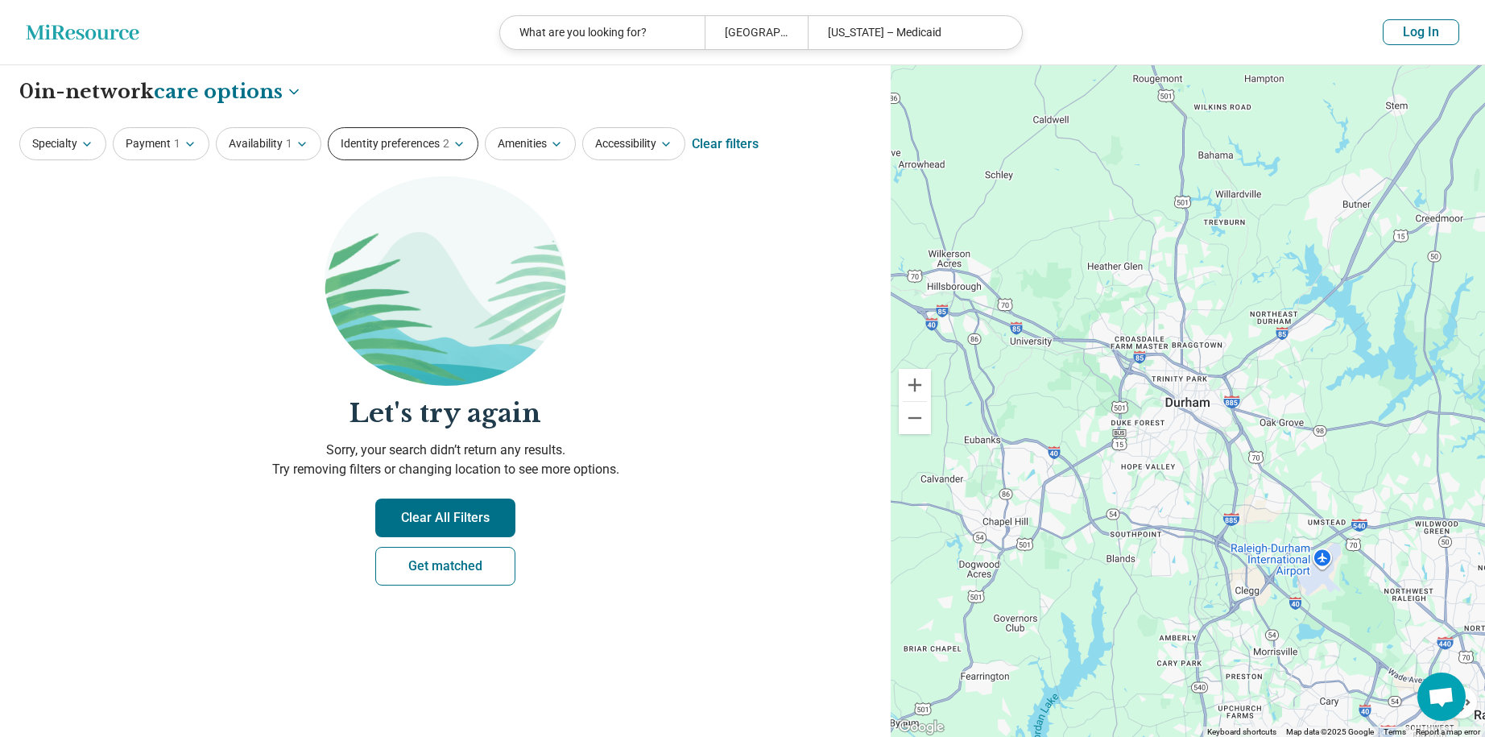
click at [458, 143] on icon "button" at bounding box center [459, 144] width 13 height 13
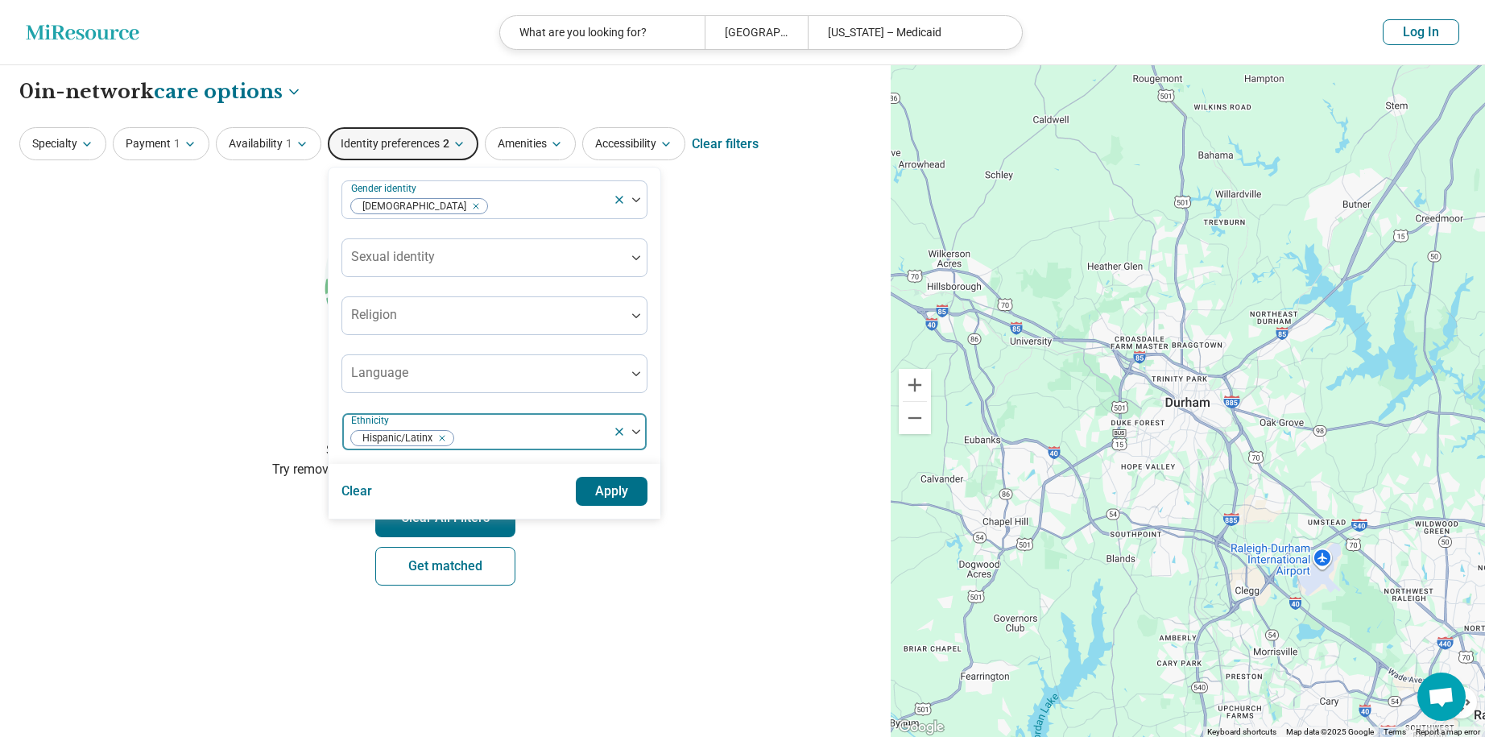
click at [440, 438] on icon "Remove [object Object]" at bounding box center [438, 438] width 11 height 11
click at [613, 490] on button "Apply" at bounding box center [612, 491] width 72 height 29
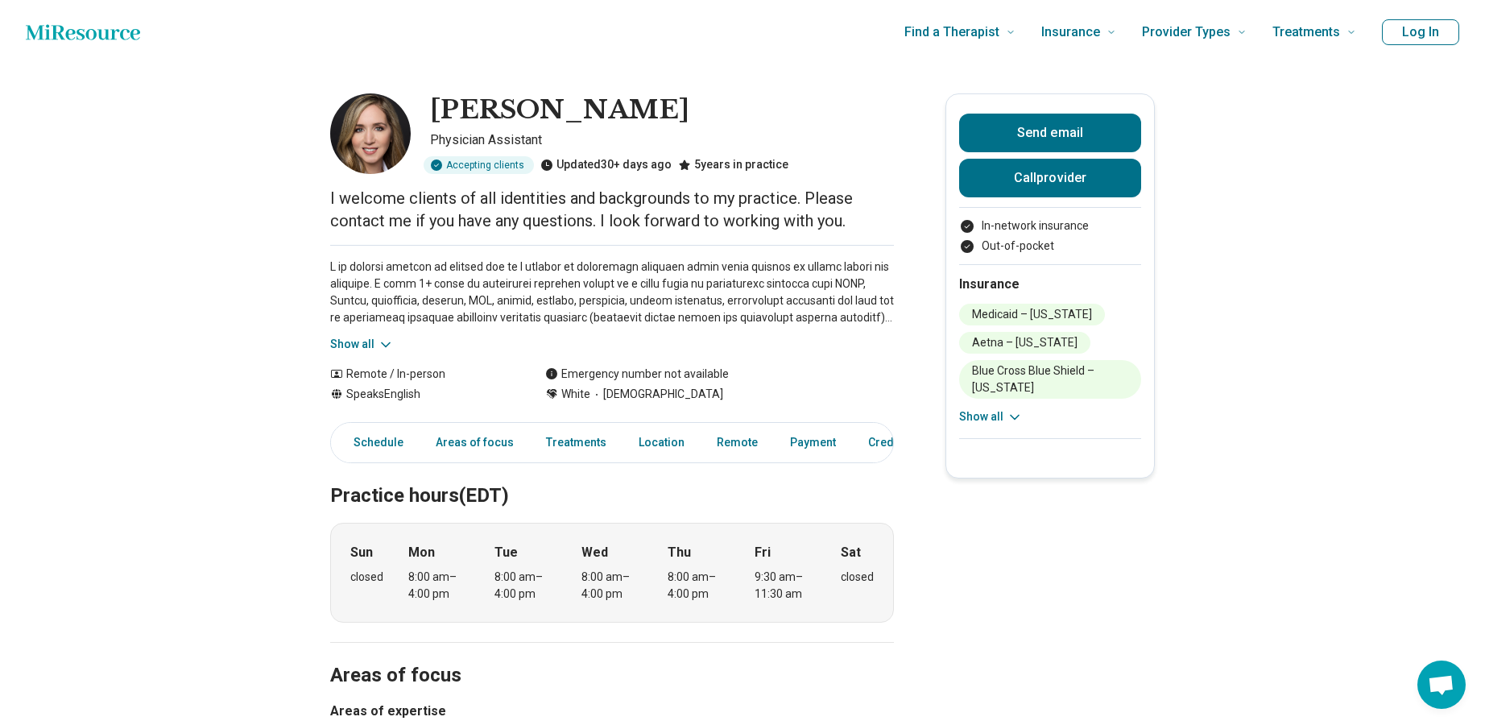
click at [376, 346] on button "Show all" at bounding box center [362, 344] width 64 height 17
